Goal: Complete application form

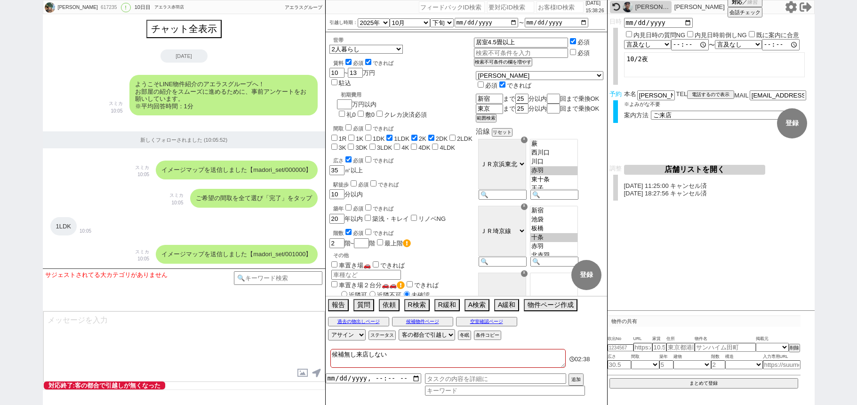
select select "2025"
select select "10"
select select "34"
select select "1"
select select "23"
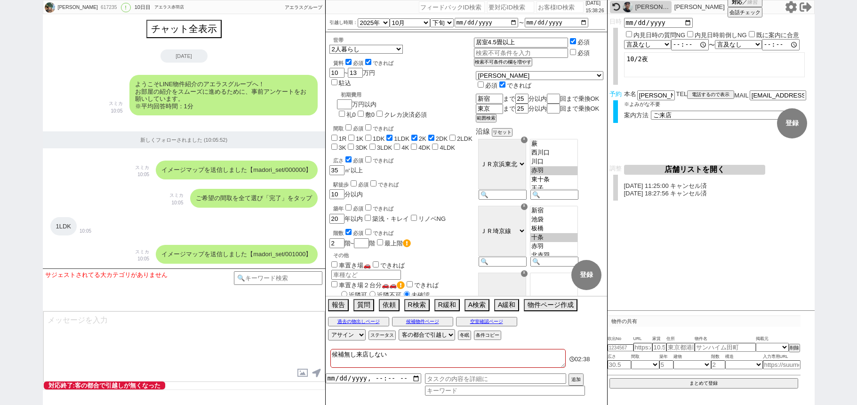
select select "731"
select select "25"
select select "791"
select select "600"
select select "2"
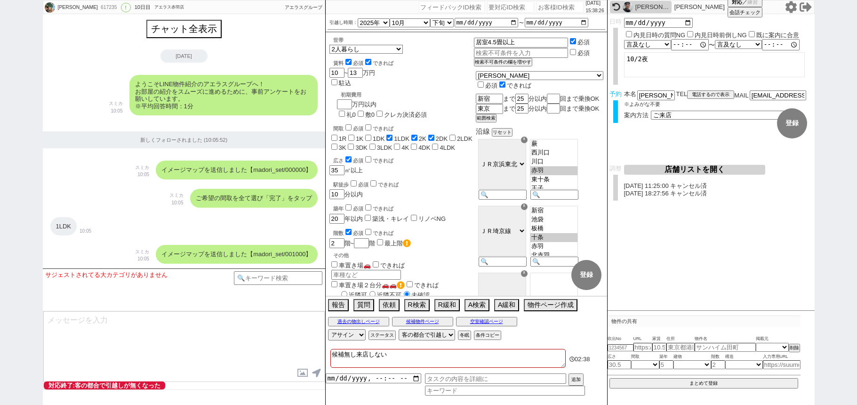
select select
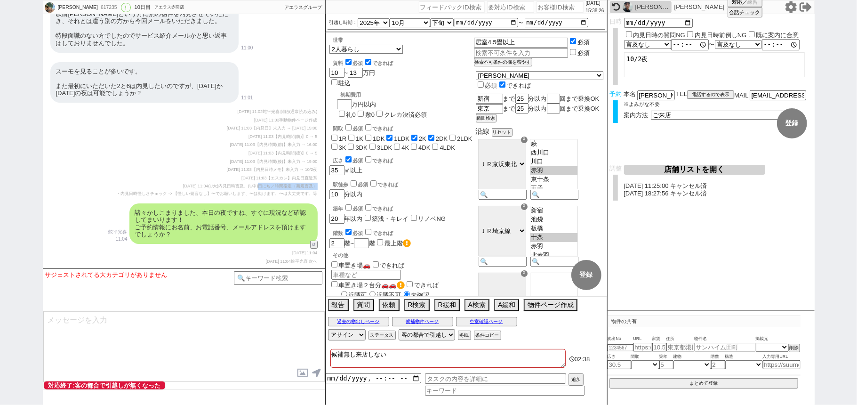
scroll to position [49, 0]
click at [537, 9] on input "number" at bounding box center [559, 6] width 47 height 11
paste input "615960"
type input "615960"
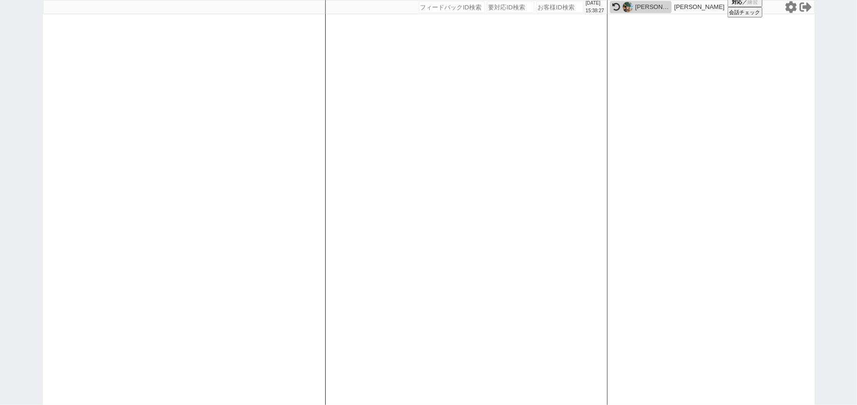
select select
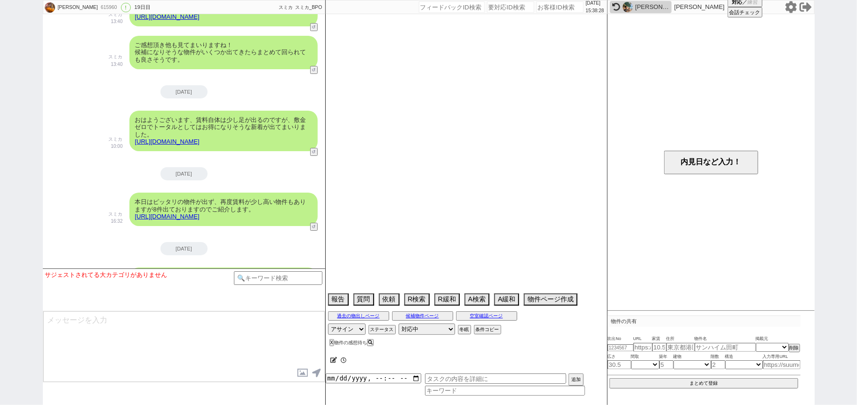
select select "13"
select select "0"
select select "3"
select select "10"
select select "13"
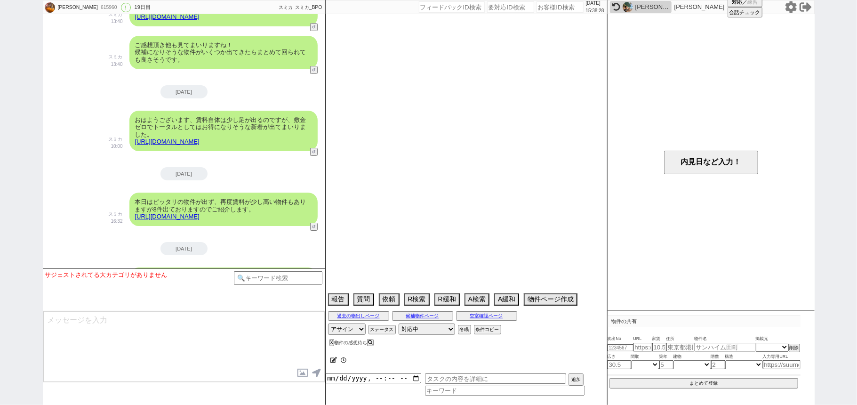
select select "62"
select select "1524"
select select "25"
select select "785"
select select "9"
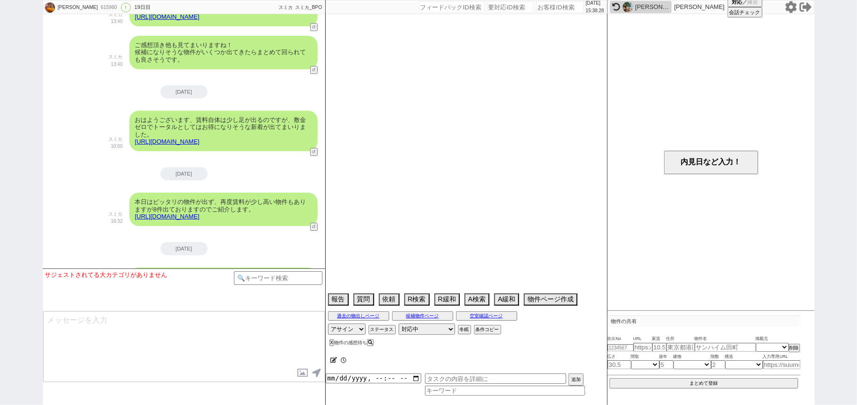
select select "335"
select select "14"
select select "469"
select select "75"
select select "[DATE]"
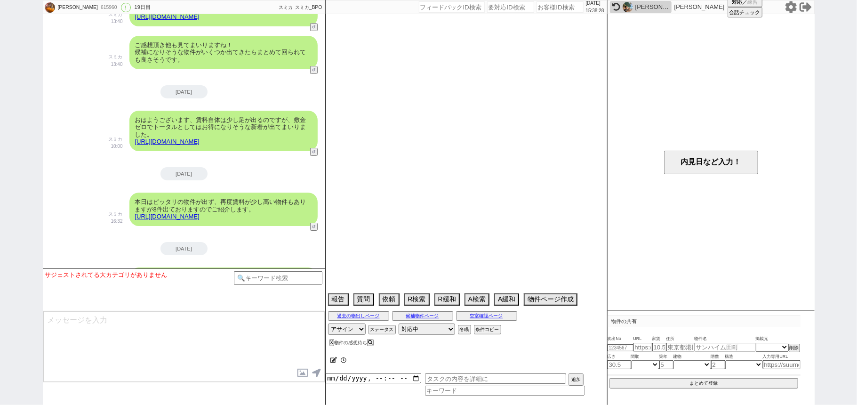
select select "60"
select select "1489"
select select "23"
select select "744"
select select "831"
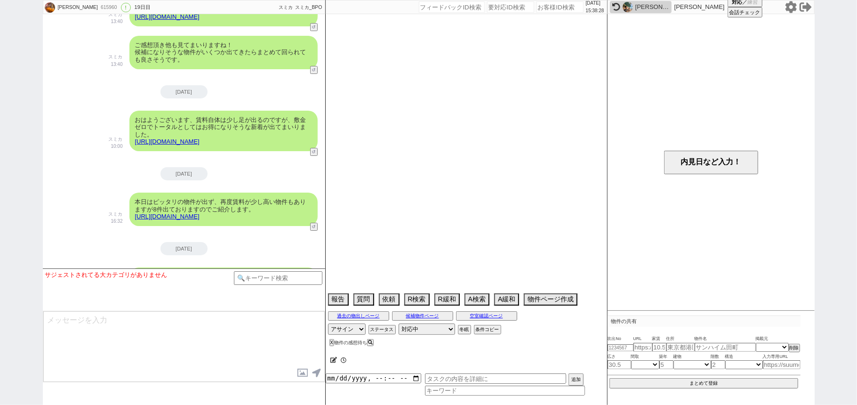
select select "70"
select select "1694"
select select "50"
select select "64"
select select "1568"
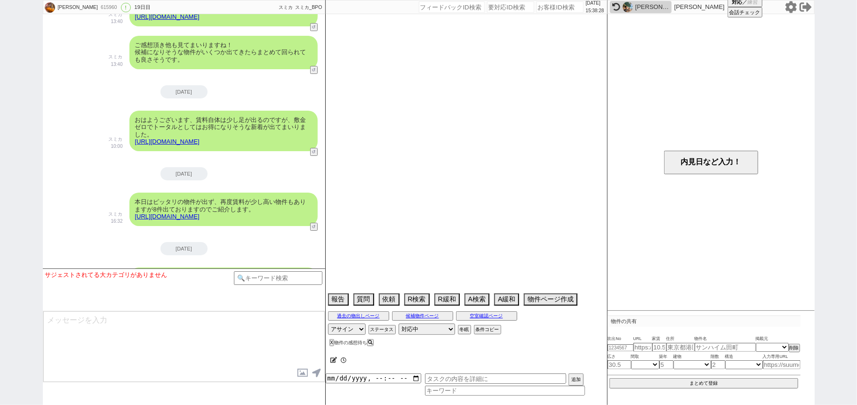
select select "52"
select select "1318"
select select "69"
select select "1662"
select select "47"
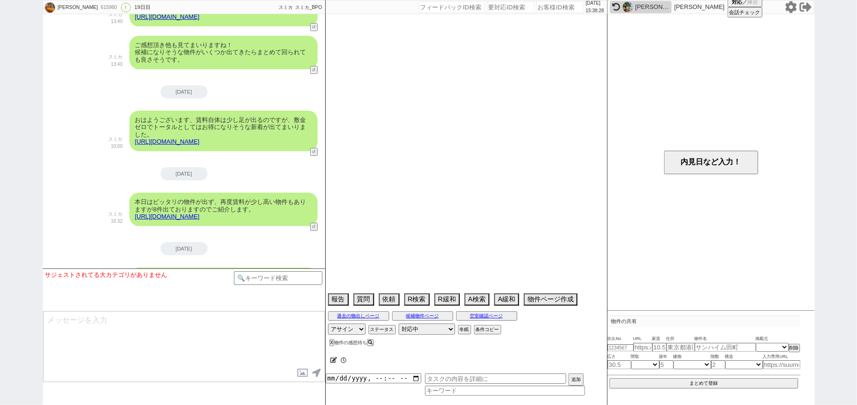
select select "59"
select select "1468"
select select "56"
select select "1388"
select select "48"
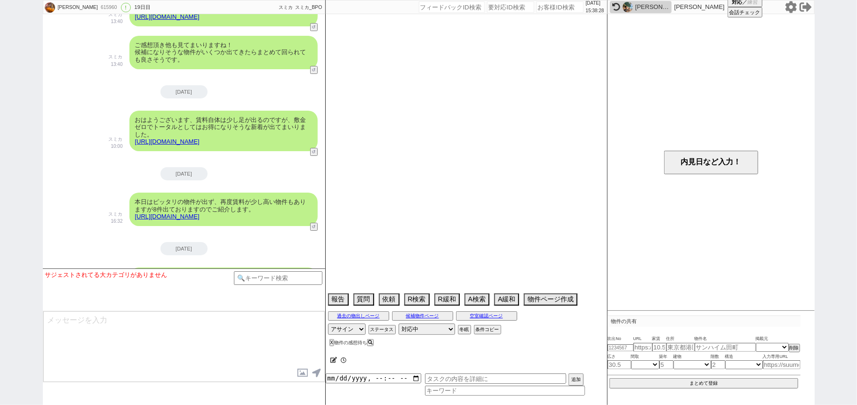
select select "57"
select select "67"
select select "68"
select select "1648"
select select "66"
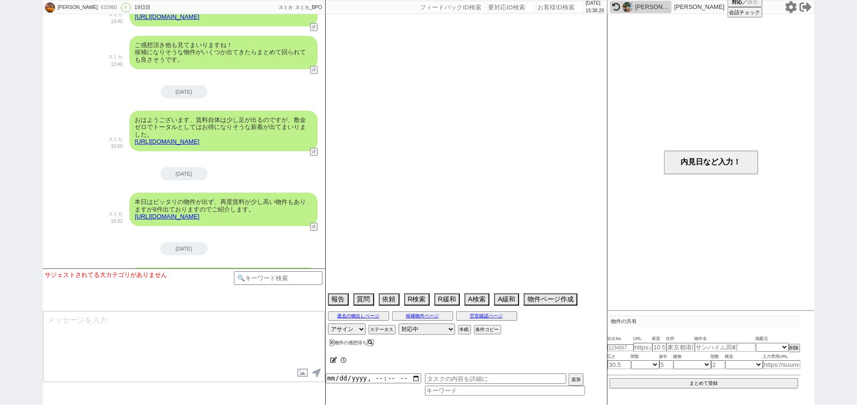
select select "53"
select select "44"
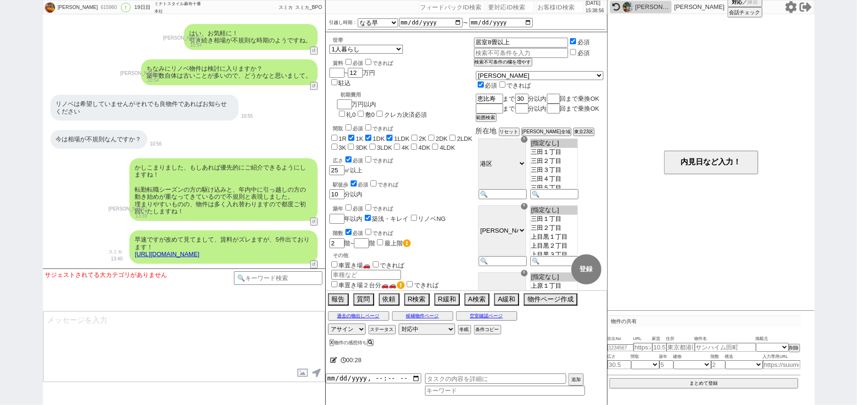
scroll to position [4759, 0]
